Goal: Task Accomplishment & Management: Complete application form

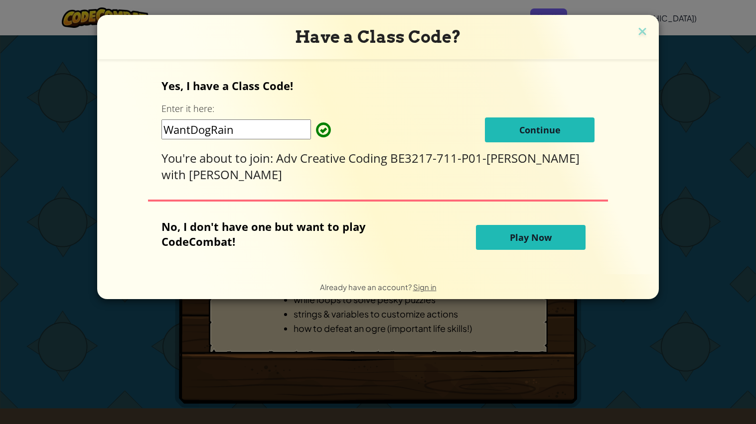
click at [531, 125] on span "Continue" at bounding box center [539, 130] width 41 height 12
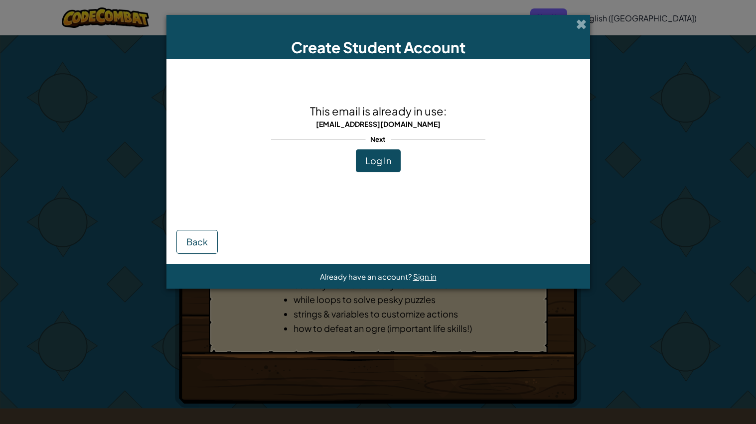
click at [369, 152] on button "Log In" at bounding box center [378, 160] width 45 height 23
